Goal: Find contact information: Find contact information

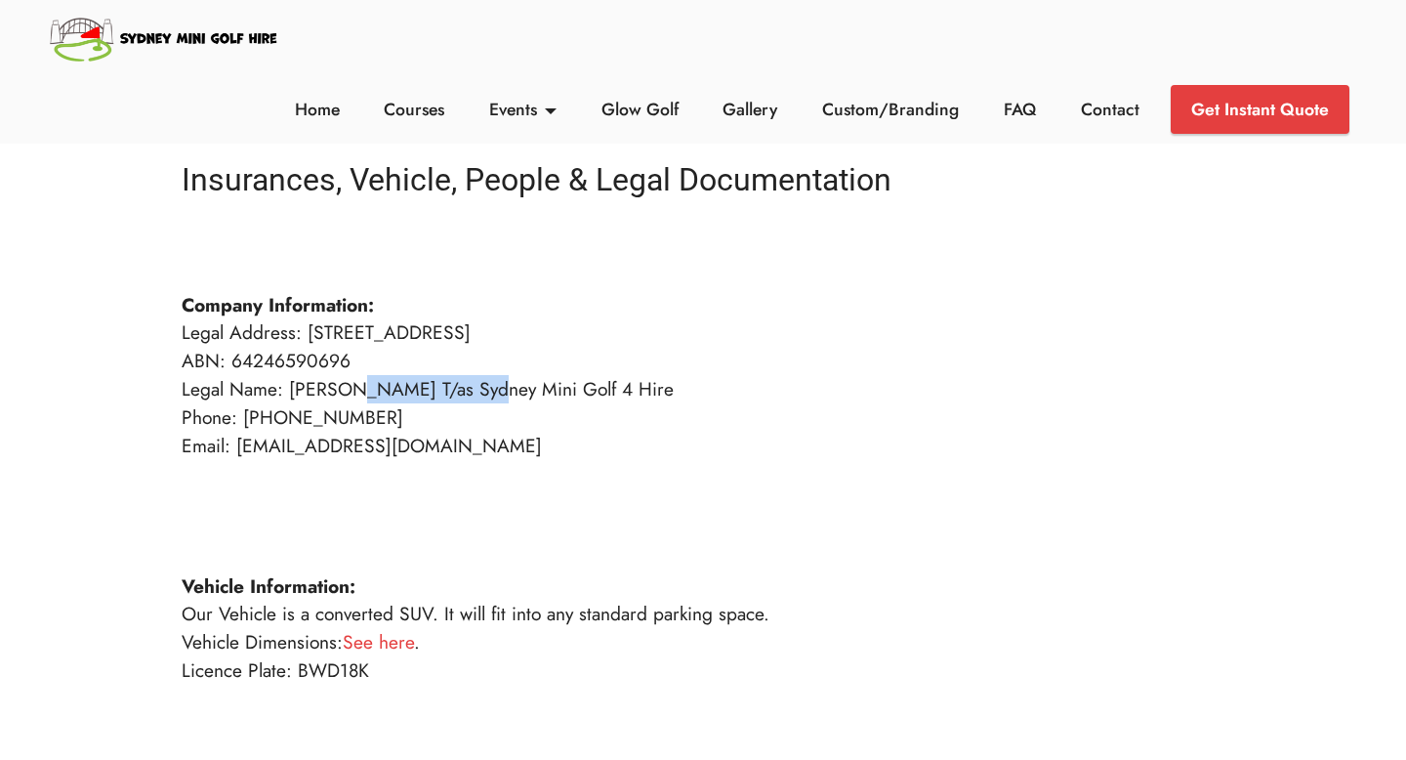
drag, startPoint x: 476, startPoint y: 390, endPoint x: 348, endPoint y: 390, distance: 128.9
click at [348, 390] on p "Company Information: Legal Address: [STREET_ADDRESS] ABN: 64246590696 Legal Nam…" at bounding box center [703, 740] width 1043 height 1013
copy p "[PERSON_NAME]"
click at [523, 646] on p "Company Information: Legal Address: [STREET_ADDRESS] ABN: 64246590696 Legal Nam…" at bounding box center [703, 740] width 1043 height 1013
click at [372, 478] on p "Company Information: Legal Address: [STREET_ADDRESS] ABN: 64246590696 Legal Nam…" at bounding box center [703, 740] width 1043 height 1013
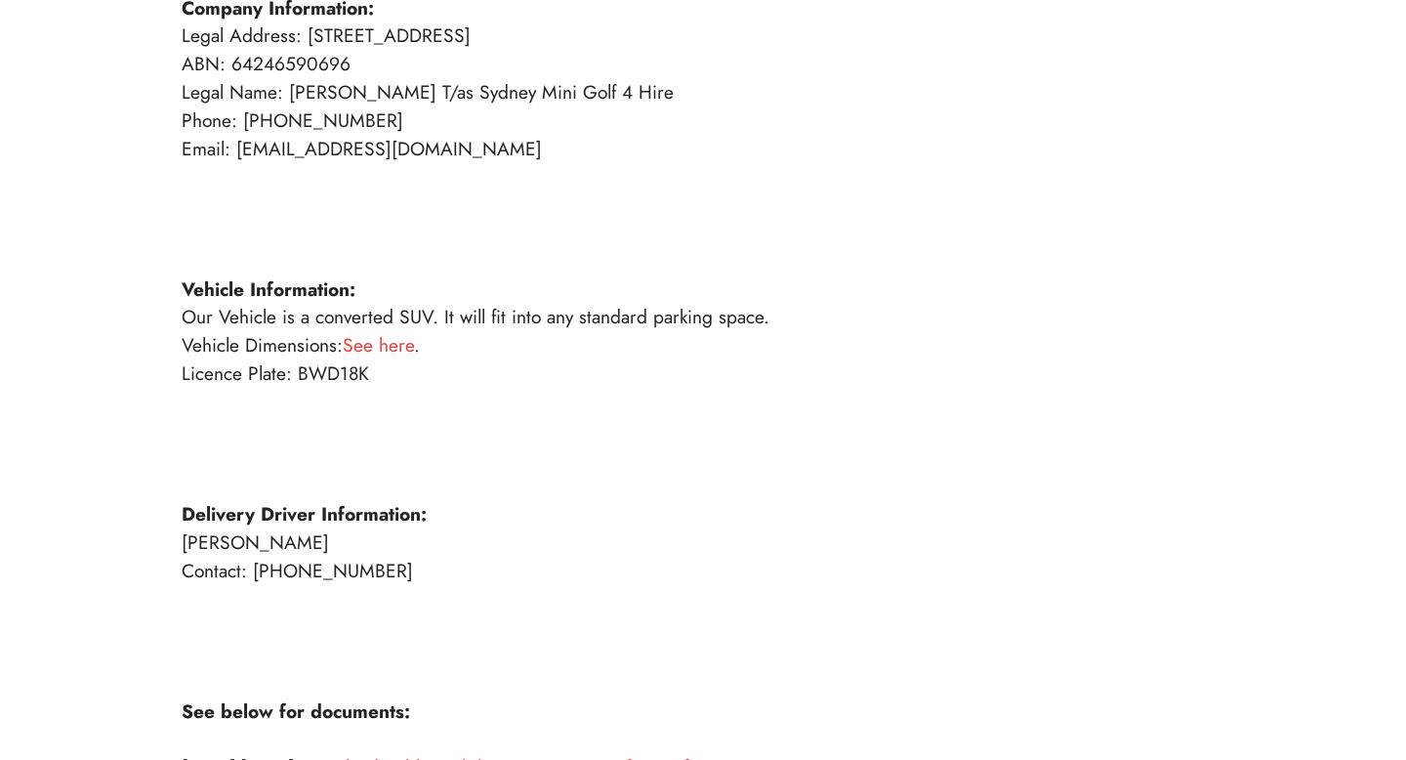
scroll to position [343, 0]
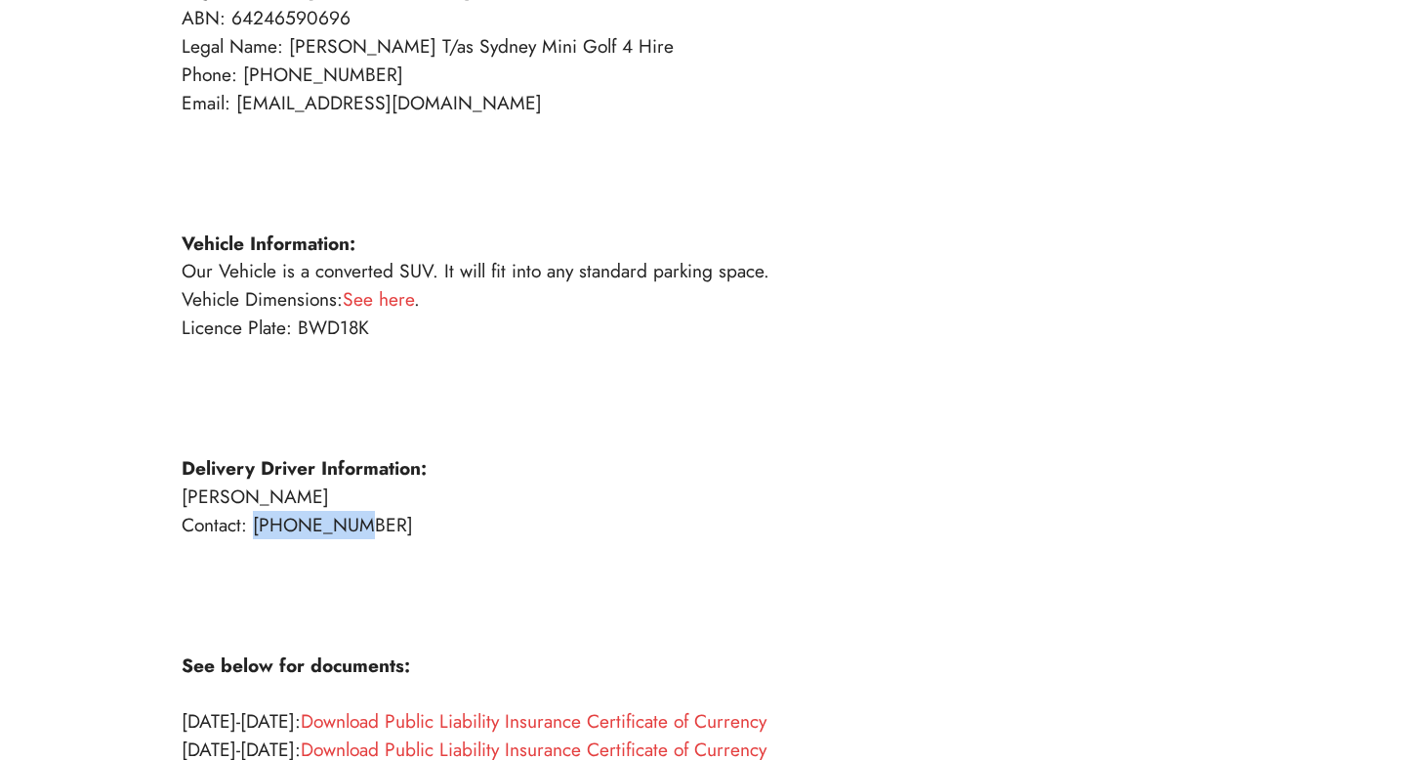
drag, startPoint x: 371, startPoint y: 529, endPoint x: 257, endPoint y: 527, distance: 114.3
click at [257, 527] on p "Company Information: Legal Address: [STREET_ADDRESS] ABN: 64246590696 Legal Nam…" at bounding box center [703, 398] width 1043 height 1013
copy p "0401323037"
click at [415, 608] on p "Company Information: Legal Address: [STREET_ADDRESS] ABN: 64246590696 Legal Nam…" at bounding box center [703, 398] width 1043 height 1013
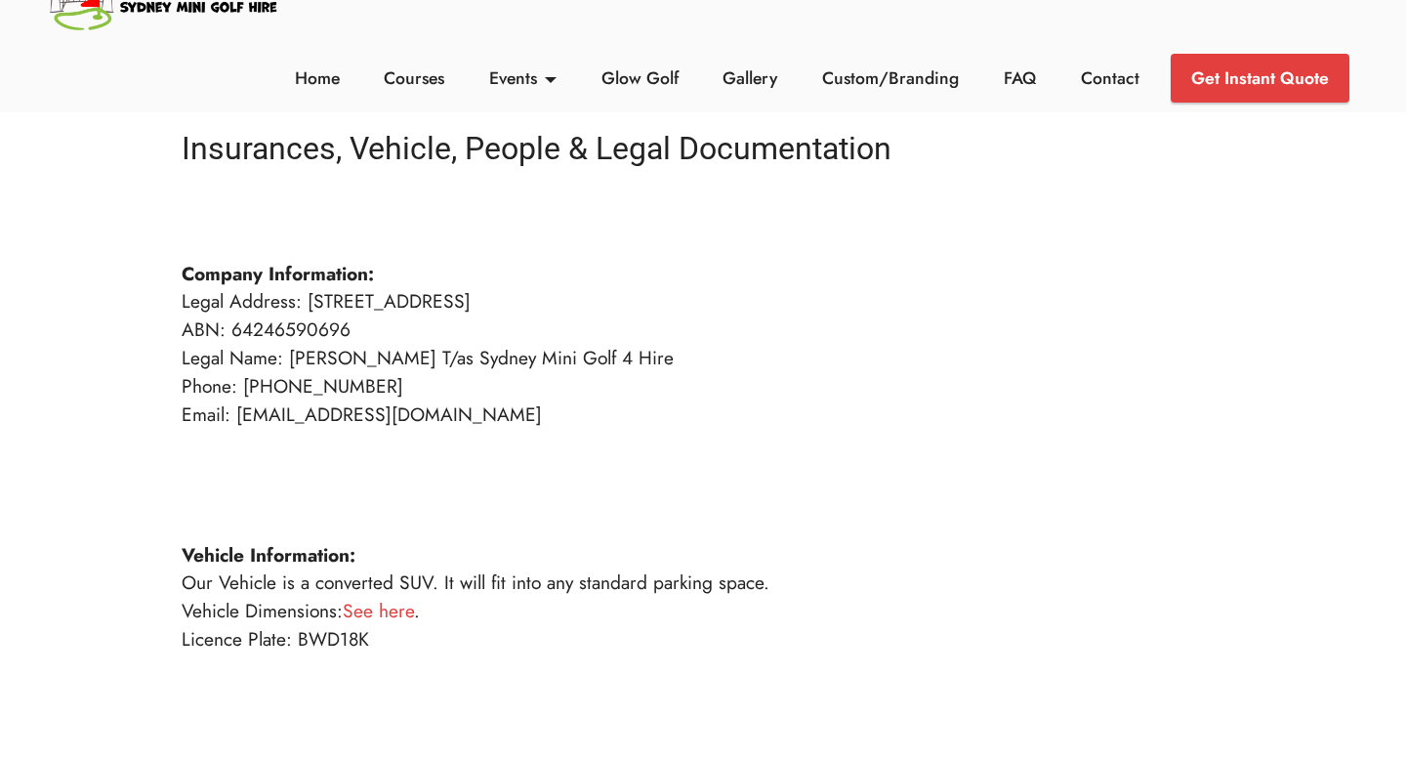
scroll to position [0, 0]
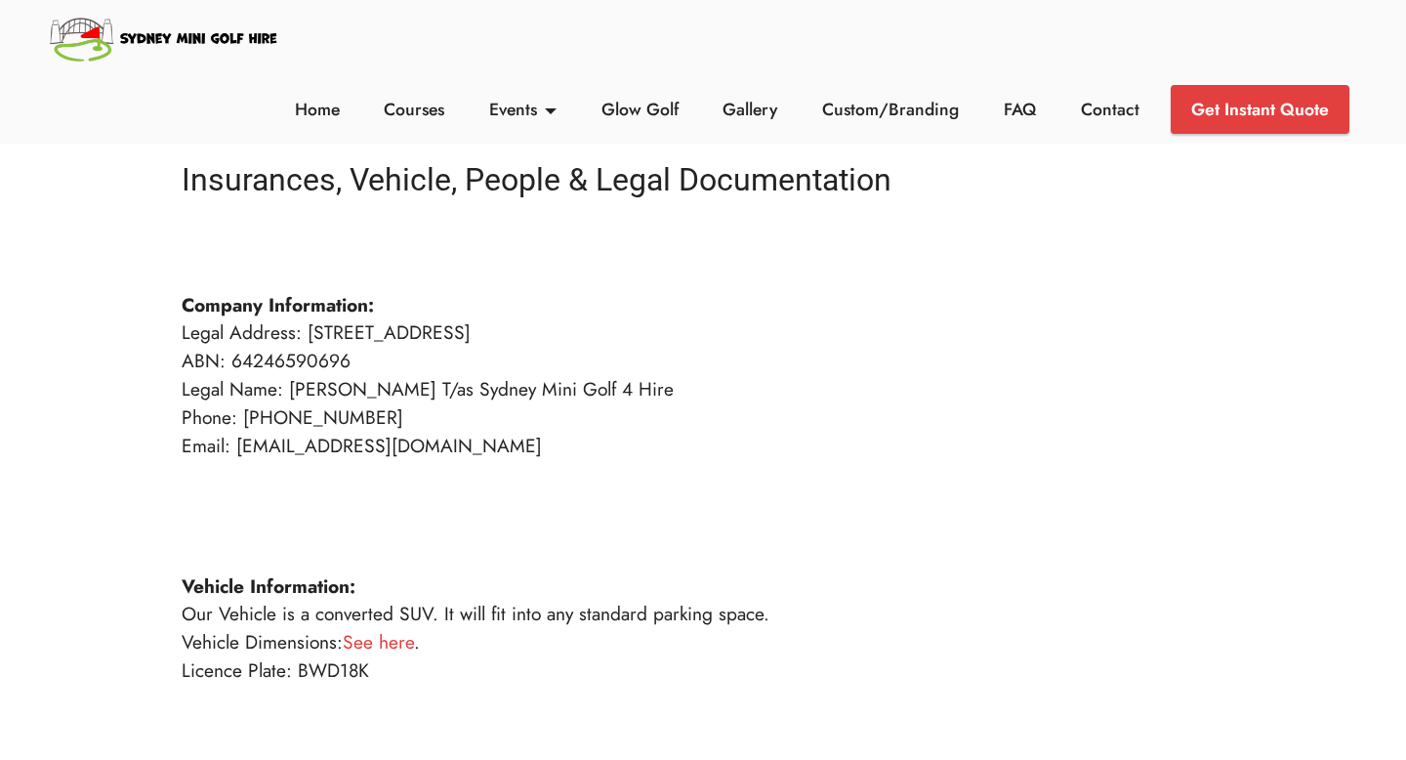
drag, startPoint x: 509, startPoint y: 447, endPoint x: 236, endPoint y: 449, distance: 272.4
click at [236, 449] on p "Company Information: Legal Address: [STREET_ADDRESS] ABN: 64246590696 Legal Nam…" at bounding box center [703, 740] width 1043 height 1013
copy p "[EMAIL_ADDRESS][DOMAIN_NAME]"
click at [394, 609] on p "Company Information: Legal Address: [STREET_ADDRESS] ABN: 64246590696 Legal Nam…" at bounding box center [703, 740] width 1043 height 1013
drag, startPoint x: 384, startPoint y: 670, endPoint x: 295, endPoint y: 673, distance: 88.9
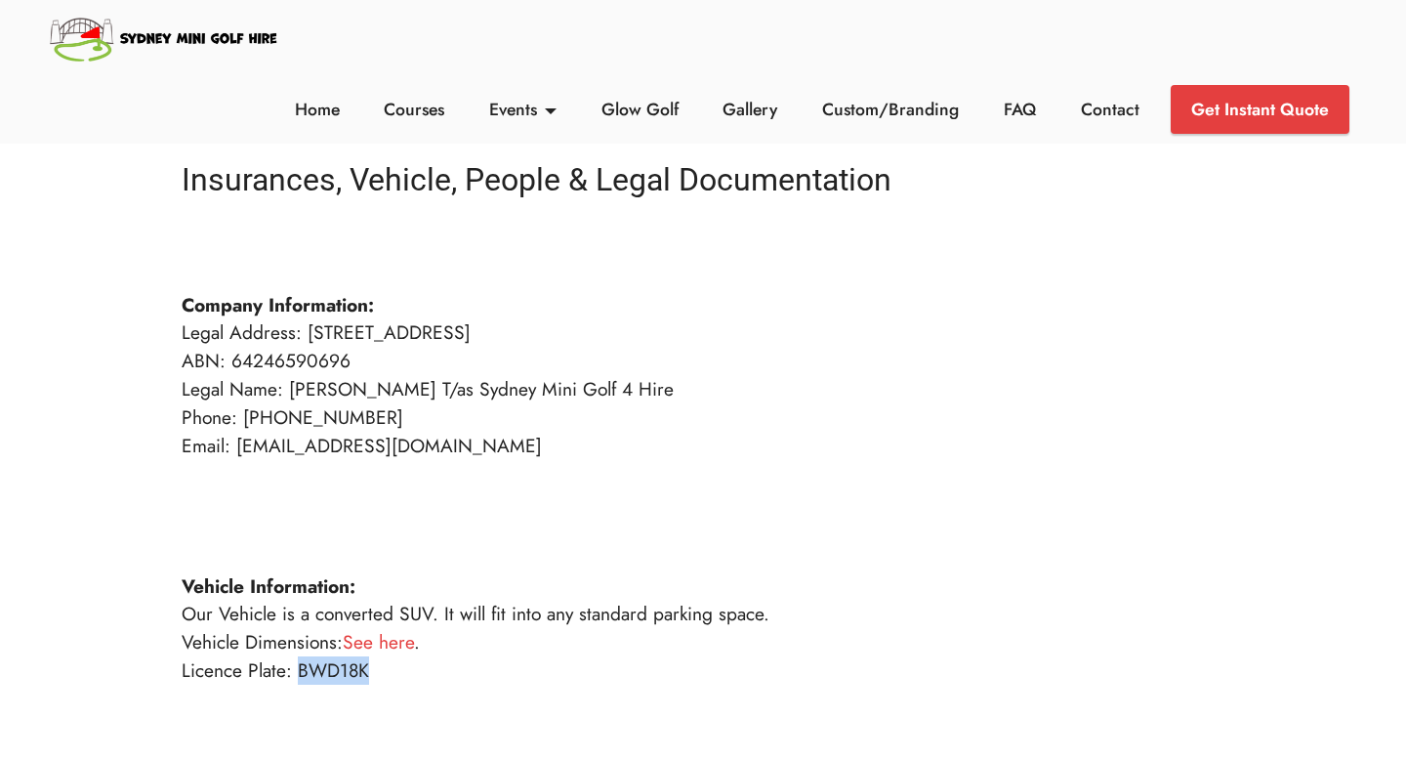
click at [295, 673] on p "Company Information: Legal Address: [STREET_ADDRESS] ABN: 64246590696 Legal Nam…" at bounding box center [703, 740] width 1043 height 1013
copy p "BWD18K"
